Goal: Transaction & Acquisition: Download file/media

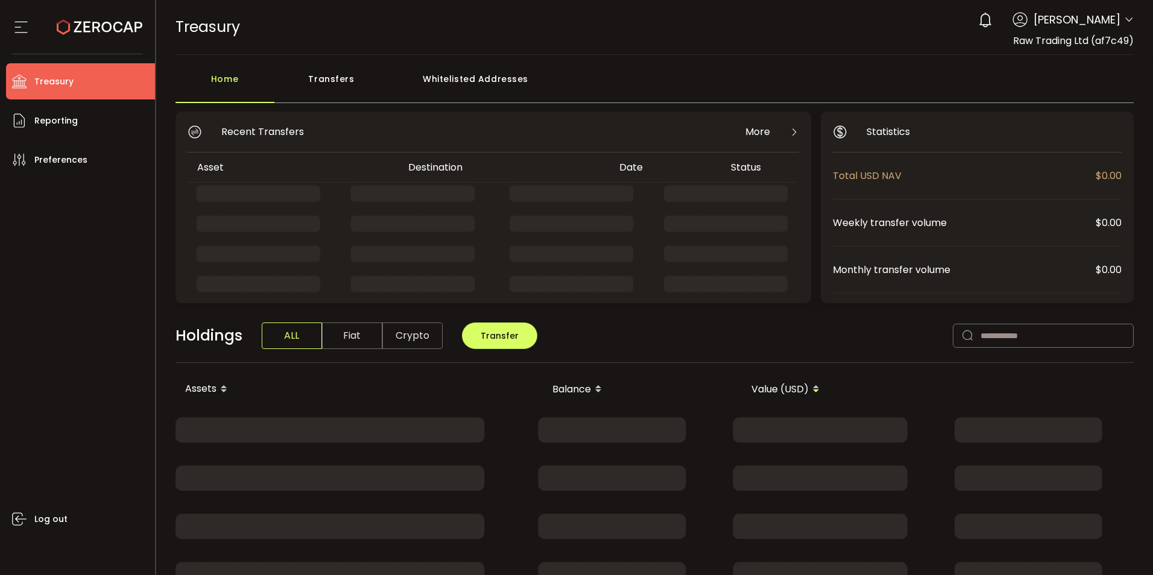
click at [1119, 32] on div "0 Cristal Quinal Account Raw Trading Ltd (af7c49) Raw Trading Ltd (Payments) (d…" at bounding box center [1053, 20] width 162 height 27
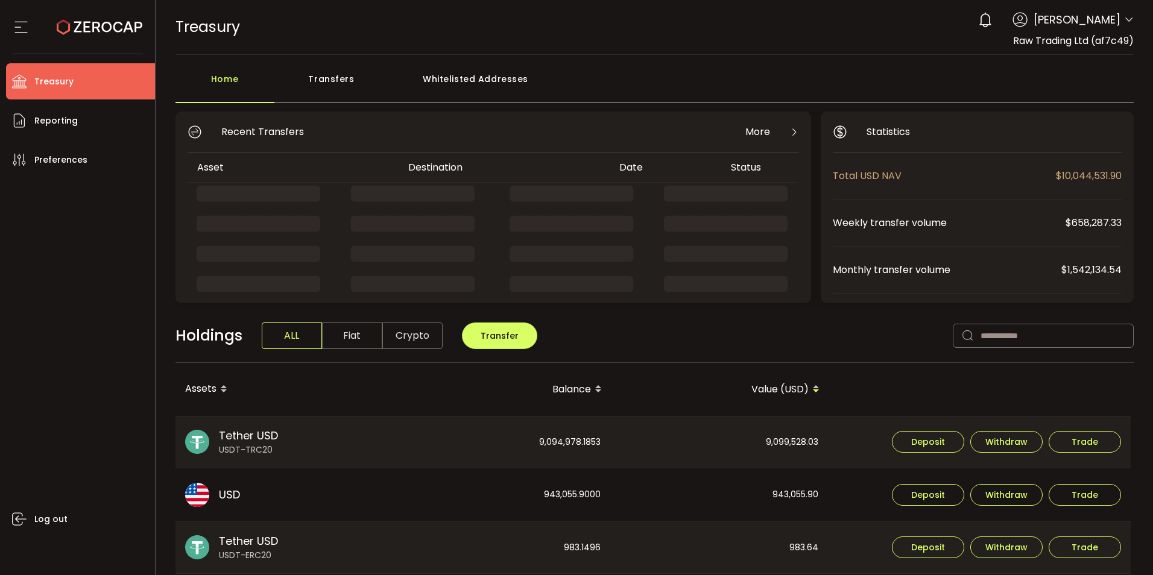
drag, startPoint x: 1121, startPoint y: 23, endPoint x: 1122, endPoint y: 16, distance: 7.5
click at [1124, 20] on icon at bounding box center [1129, 20] width 10 height 10
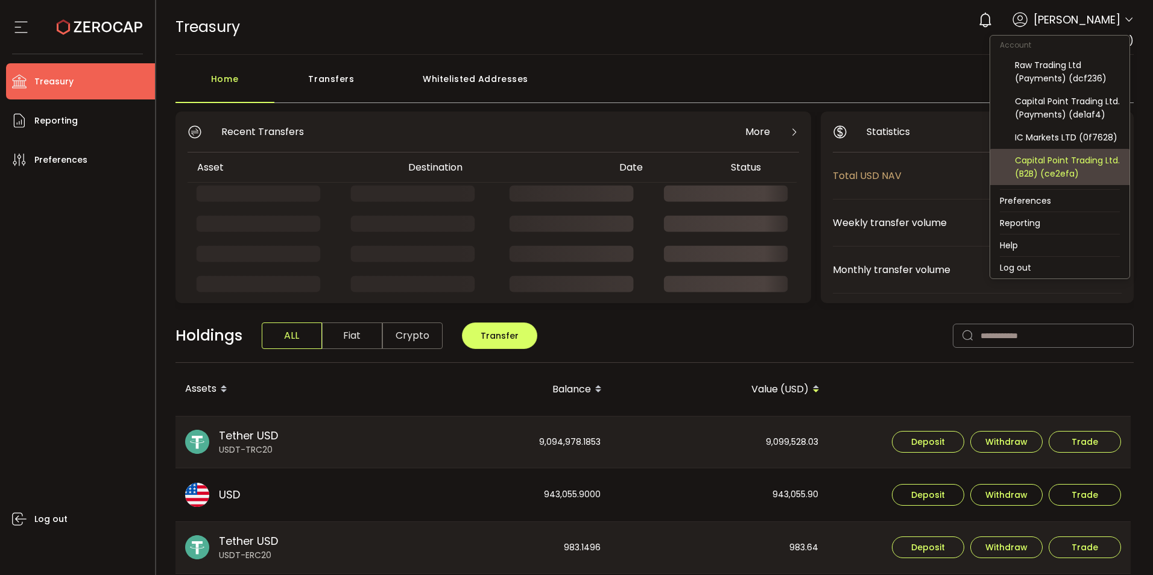
scroll to position [80, 0]
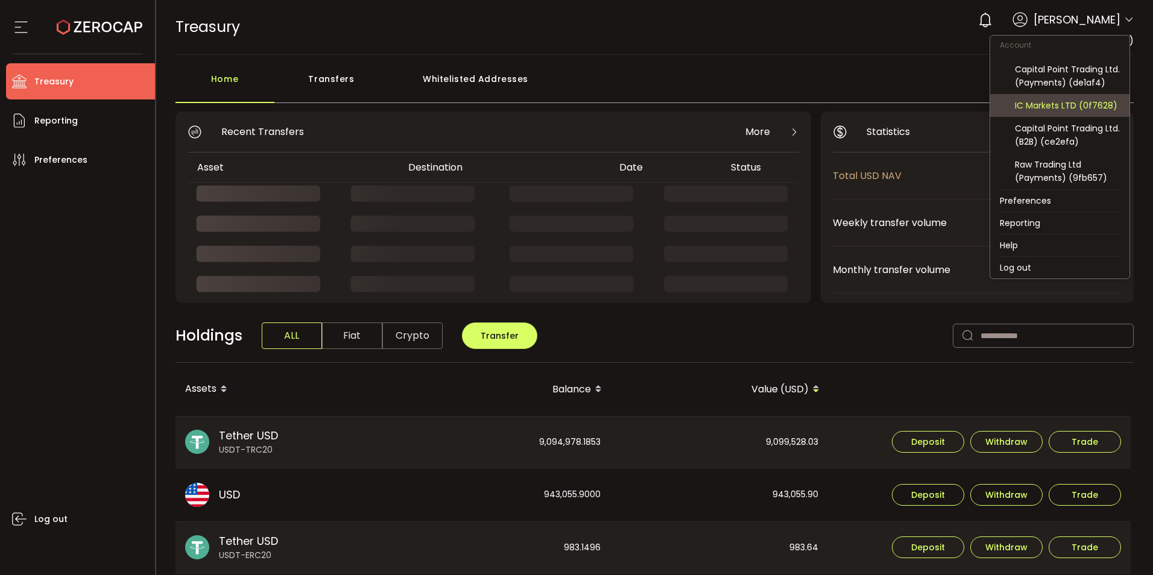
click at [1071, 106] on div "IC Markets LTD (0f7628)" at bounding box center [1067, 105] width 105 height 13
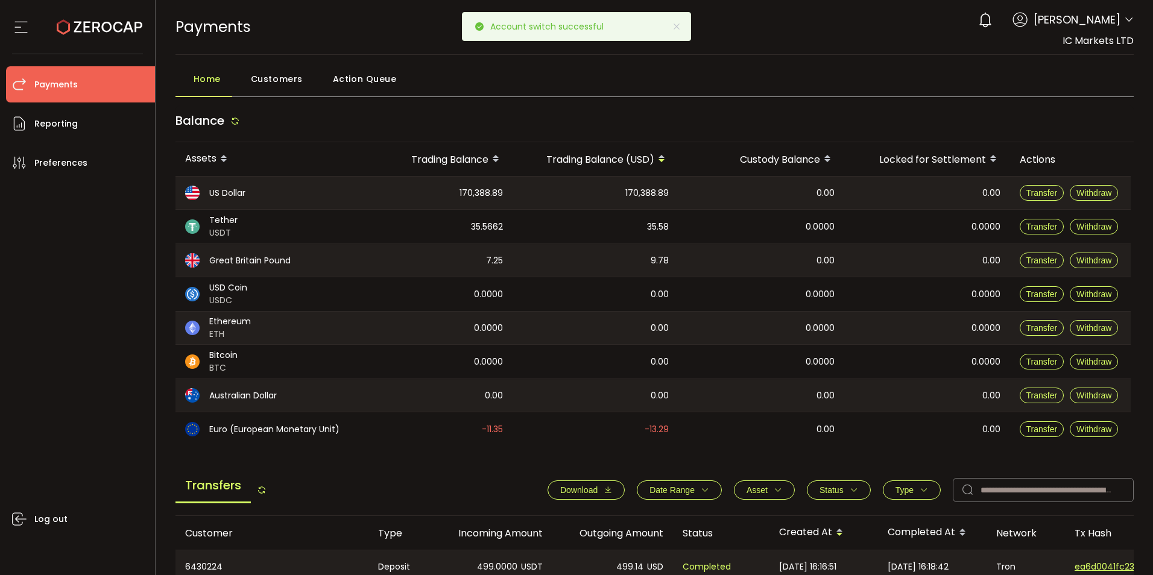
click at [764, 82] on div "Home Customers Action Queue" at bounding box center [655, 82] width 959 height 30
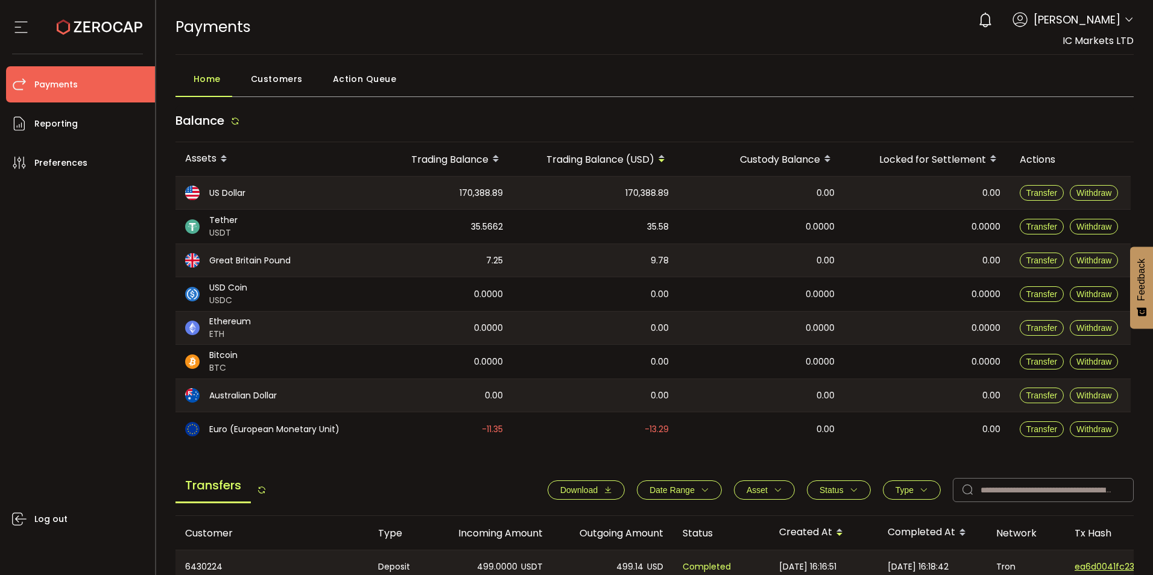
click at [595, 493] on span "Download" at bounding box center [586, 490] width 52 height 10
